Goal: Information Seeking & Learning: Learn about a topic

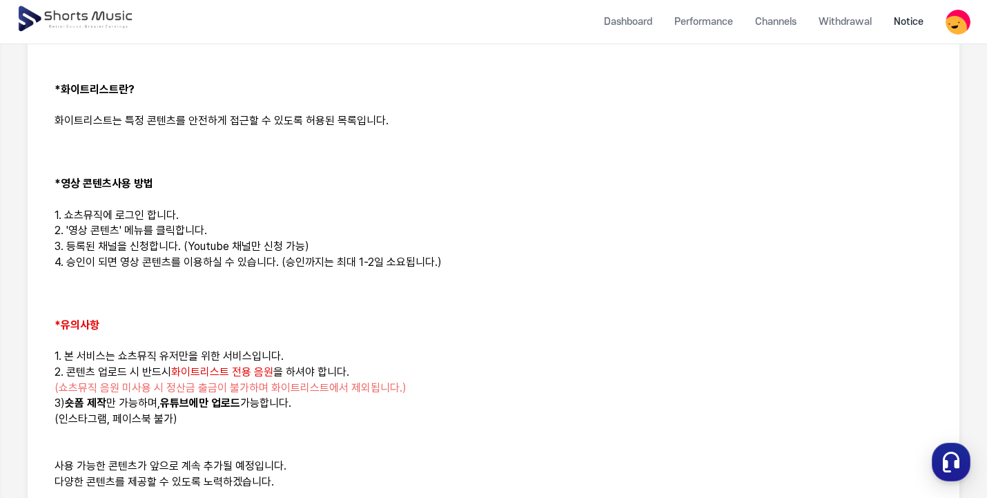
scroll to position [898, 0]
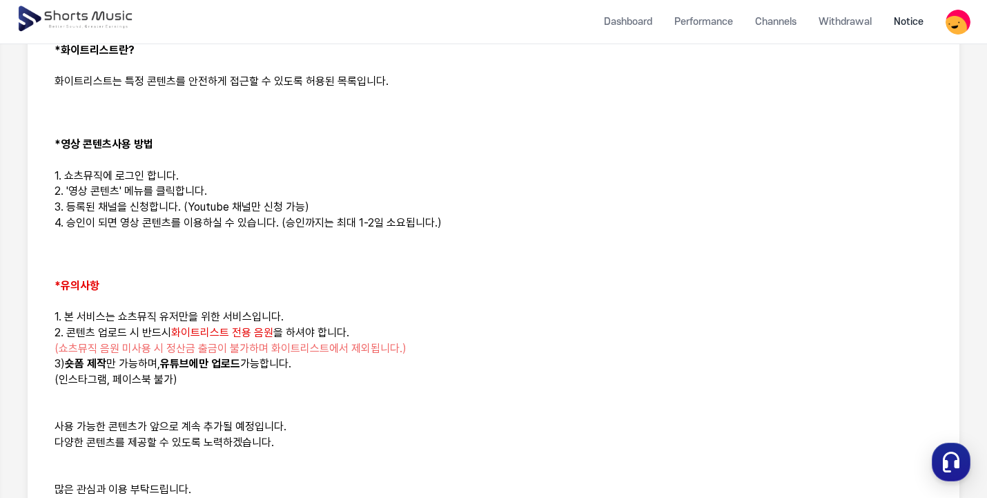
click at [94, 21] on img at bounding box center [76, 19] width 119 height 39
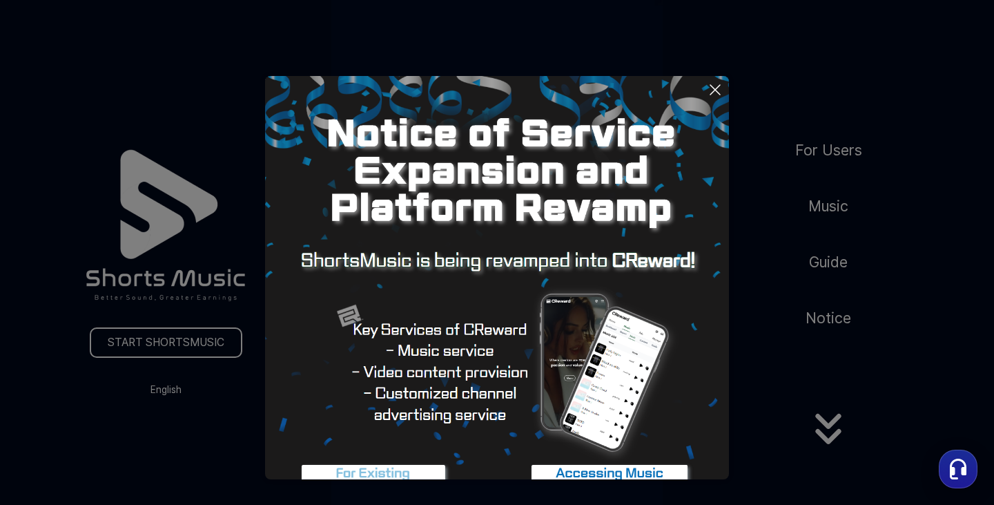
click at [184, 389] on button at bounding box center [497, 252] width 994 height 505
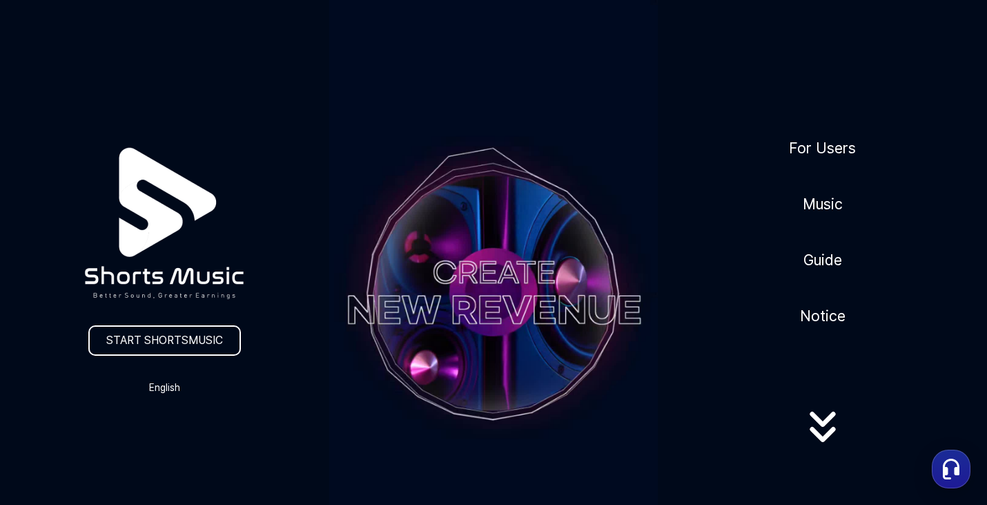
click at [184, 389] on button "English" at bounding box center [164, 387] width 66 height 19
click at [273, 413] on button at bounding box center [493, 252] width 987 height 505
click at [813, 430] on icon at bounding box center [823, 432] width 88 height 55
click at [826, 430] on icon at bounding box center [823, 427] width 26 height 15
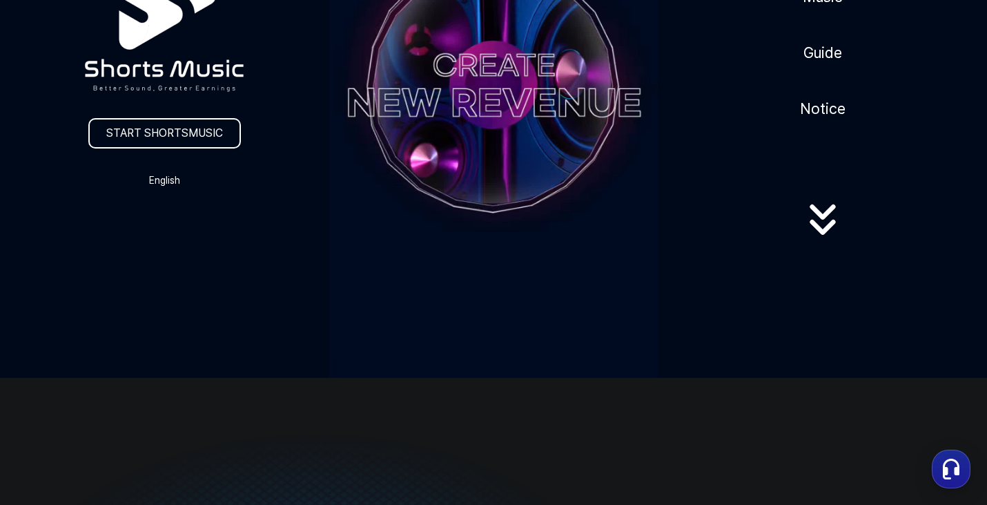
scroll to position [69, 0]
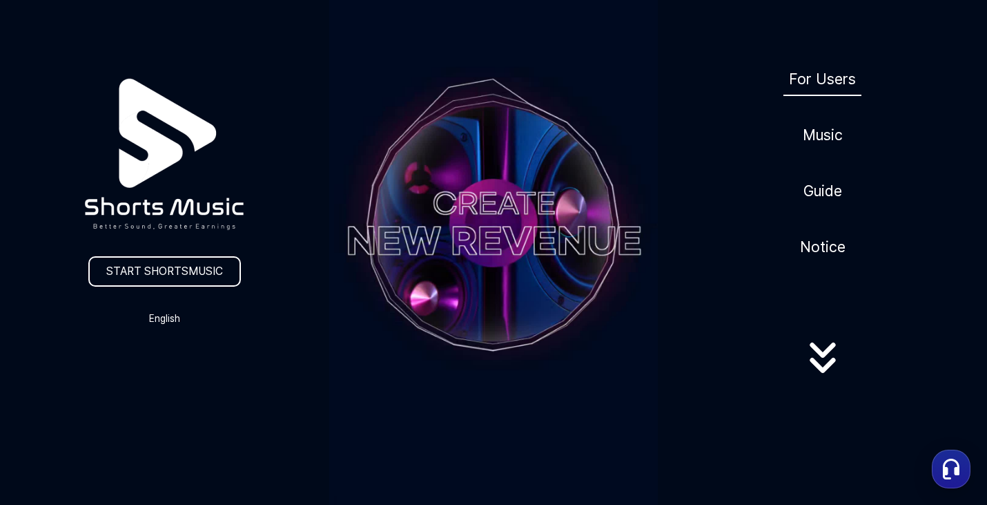
click at [813, 78] on link "For Users" at bounding box center [823, 79] width 78 height 34
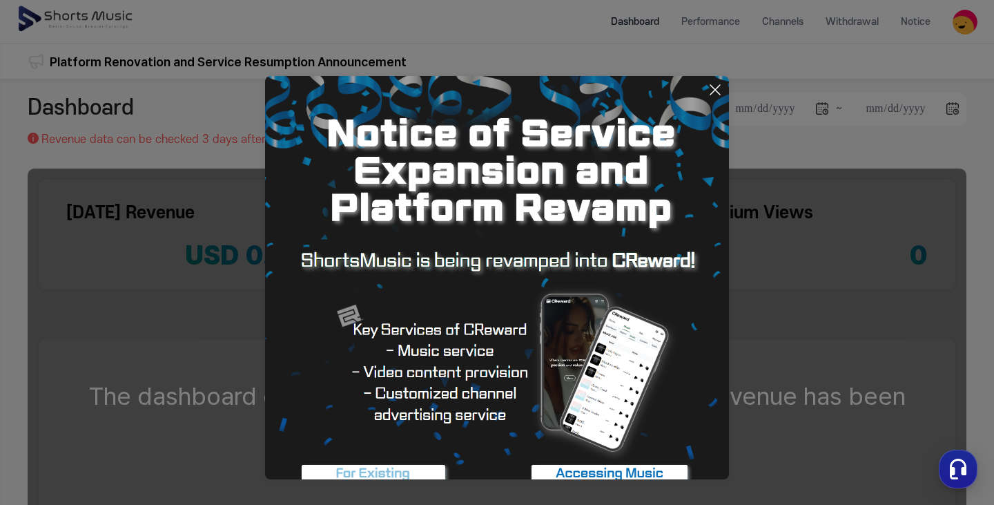
click at [715, 94] on icon at bounding box center [715, 89] width 17 height 17
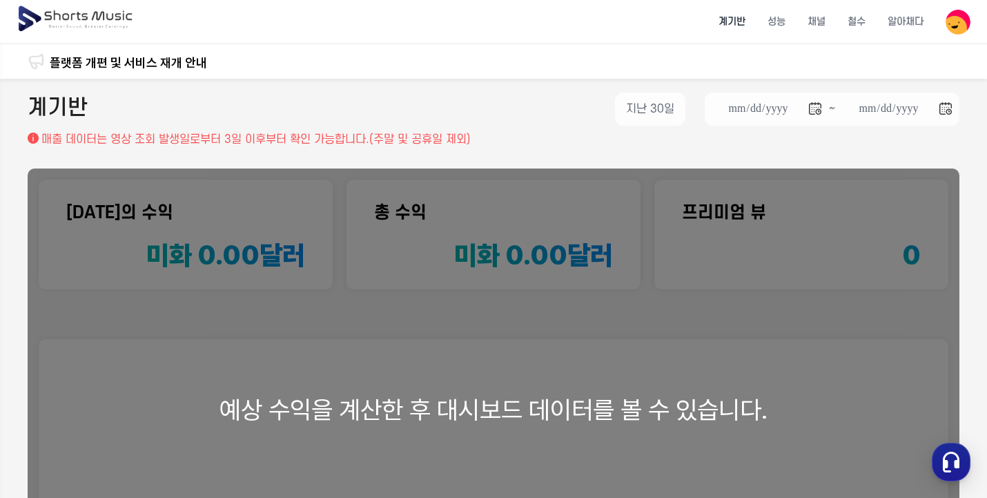
click at [116, 63] on font "플랫폼 개편 및 서비스 재개 안내" at bounding box center [128, 62] width 157 height 14
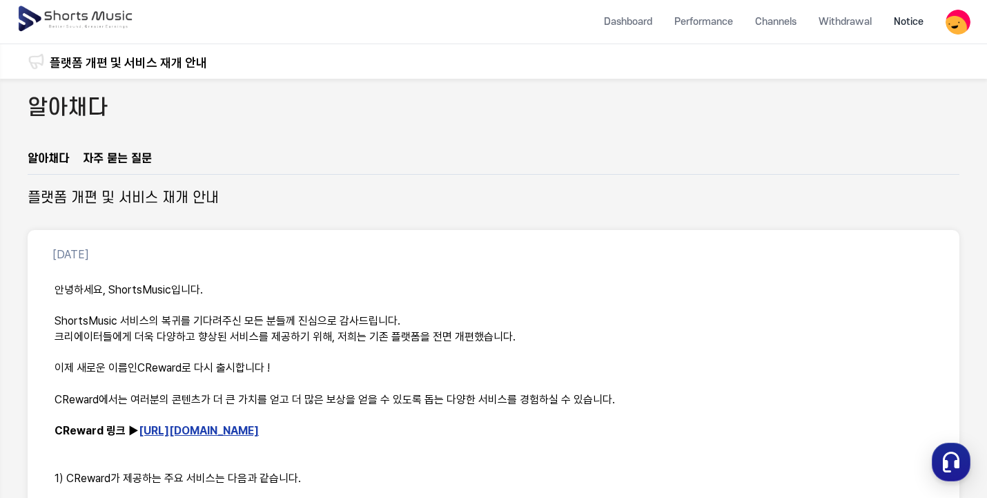
scroll to position [207, 0]
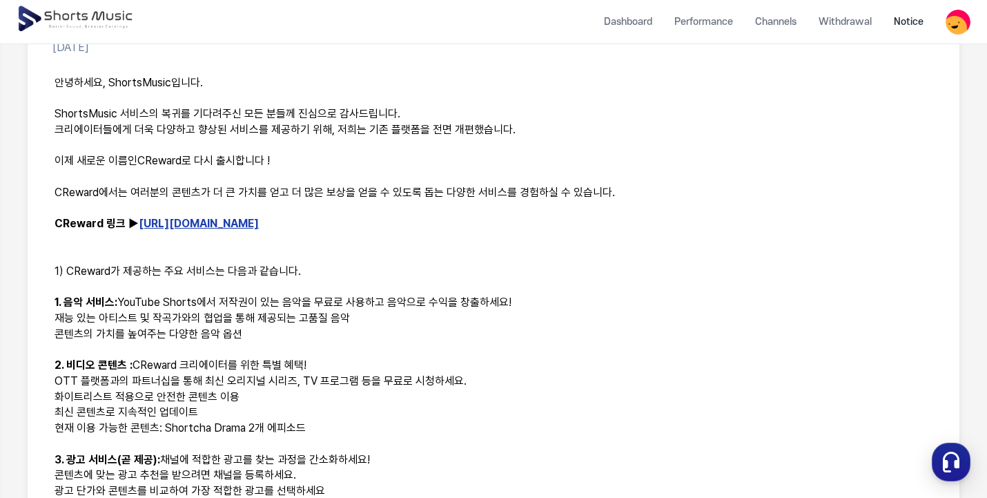
click at [209, 230] on font "[URL][DOMAIN_NAME]" at bounding box center [199, 223] width 120 height 13
